Goal: Task Accomplishment & Management: Use online tool/utility

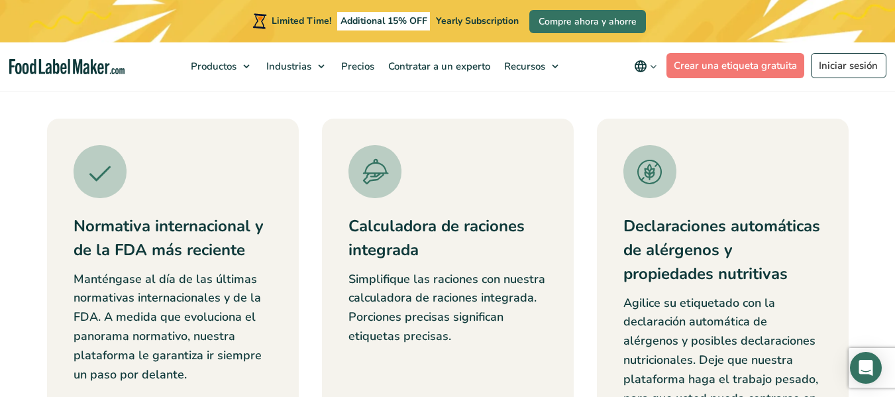
scroll to position [464, 0]
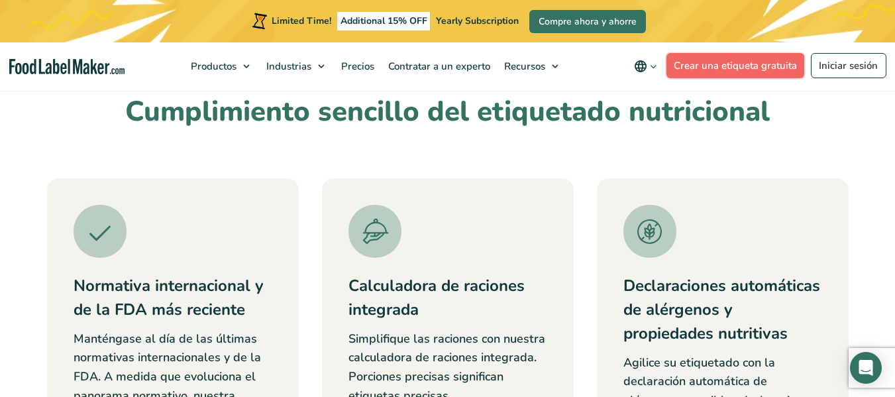
click at [740, 70] on link "Crear una etiqueta gratuita" at bounding box center [736, 65] width 138 height 25
